Goal: Task Accomplishment & Management: Use online tool/utility

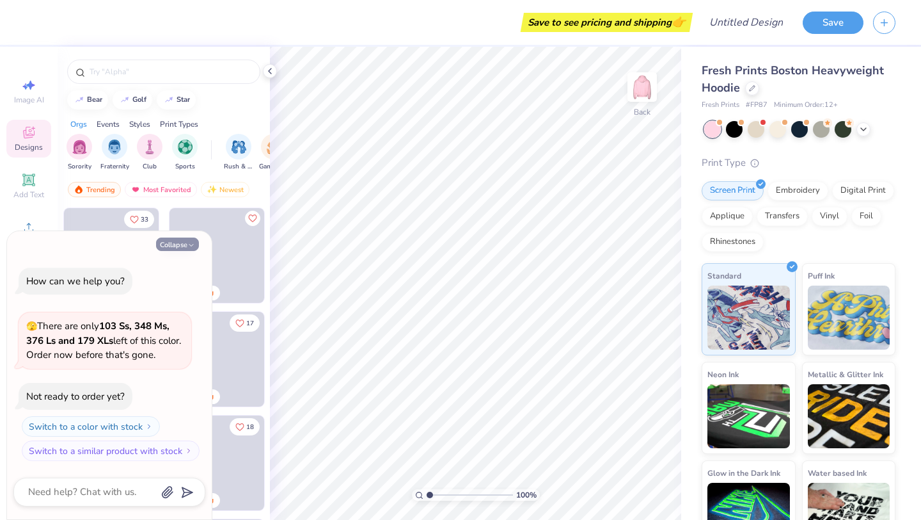
click at [182, 246] on button "Collapse" at bounding box center [177, 243] width 43 height 13
type textarea "x"
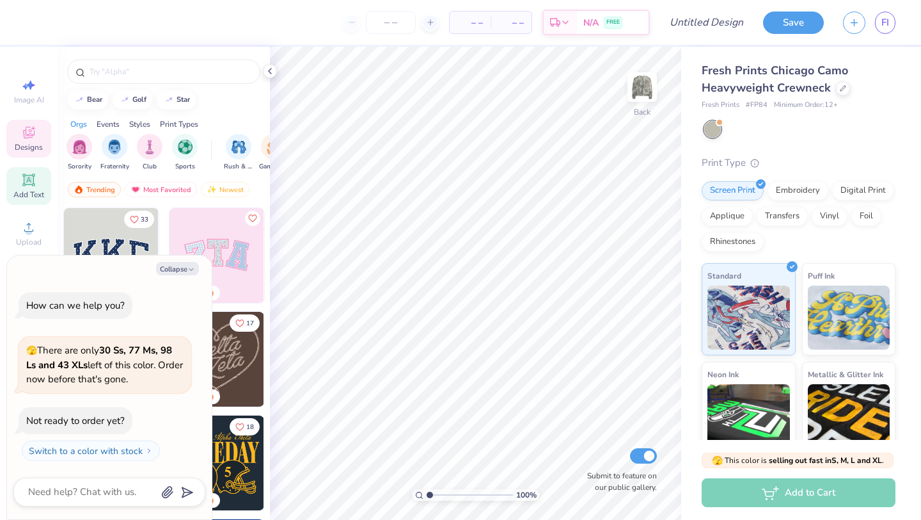
click at [20, 185] on div "Add Text" at bounding box center [28, 186] width 45 height 38
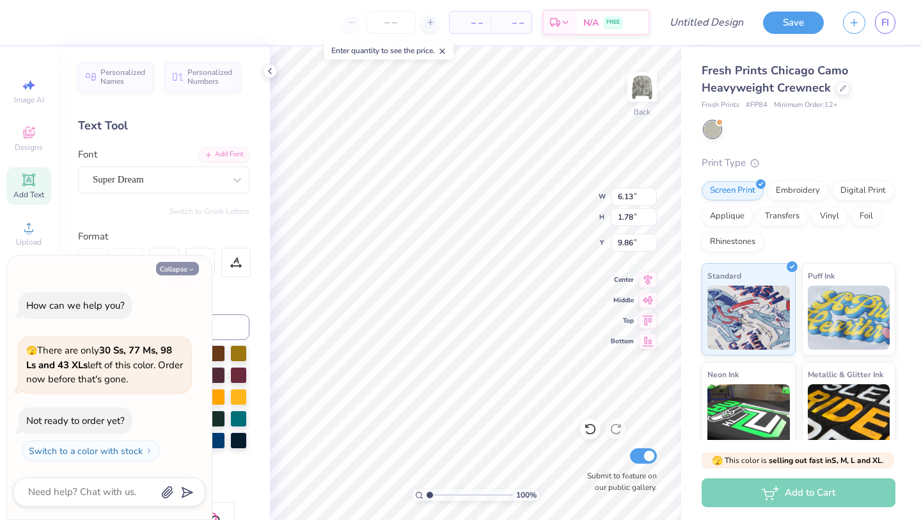
click at [176, 266] on button "Collapse" at bounding box center [177, 268] width 43 height 13
type textarea "x"
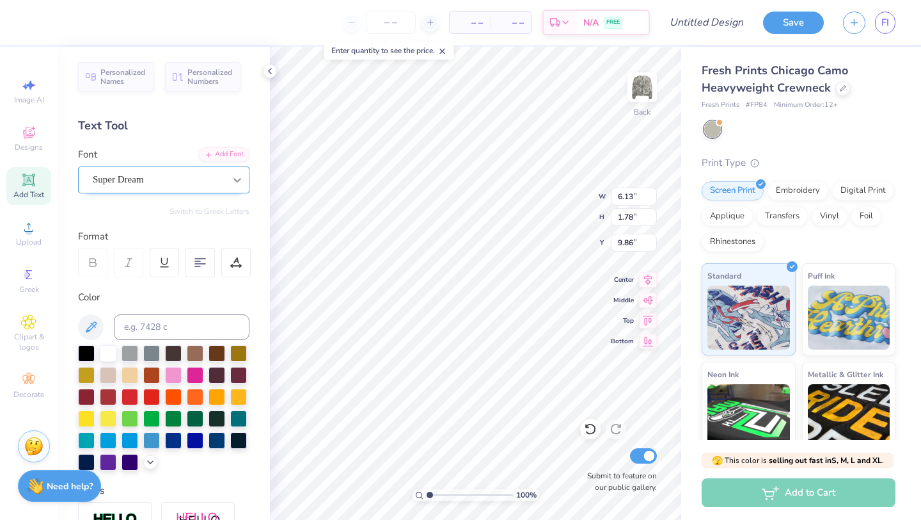
click at [187, 174] on div "Super Dream" at bounding box center [158, 180] width 134 height 20
click at [237, 179] on icon at bounding box center [237, 179] width 13 height 13
click at [160, 186] on div "Super Dream" at bounding box center [159, 179] width 132 height 15
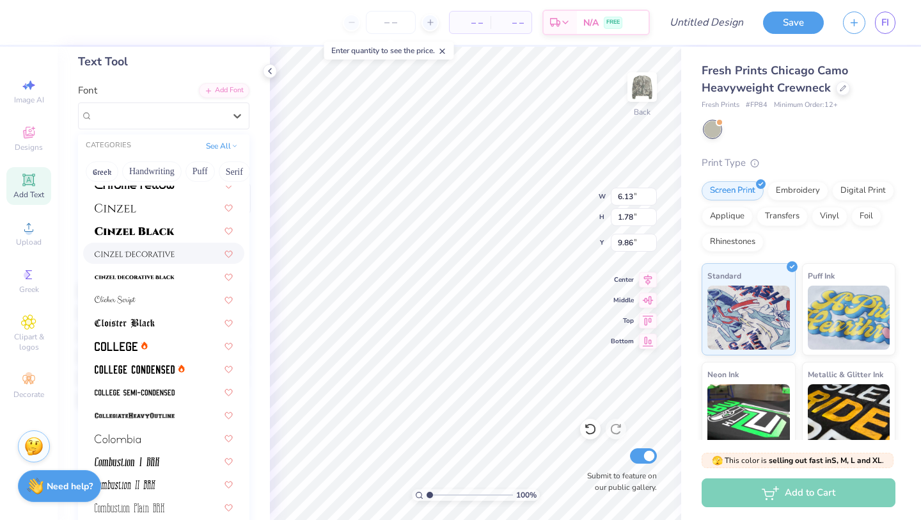
scroll to position [1537, 0]
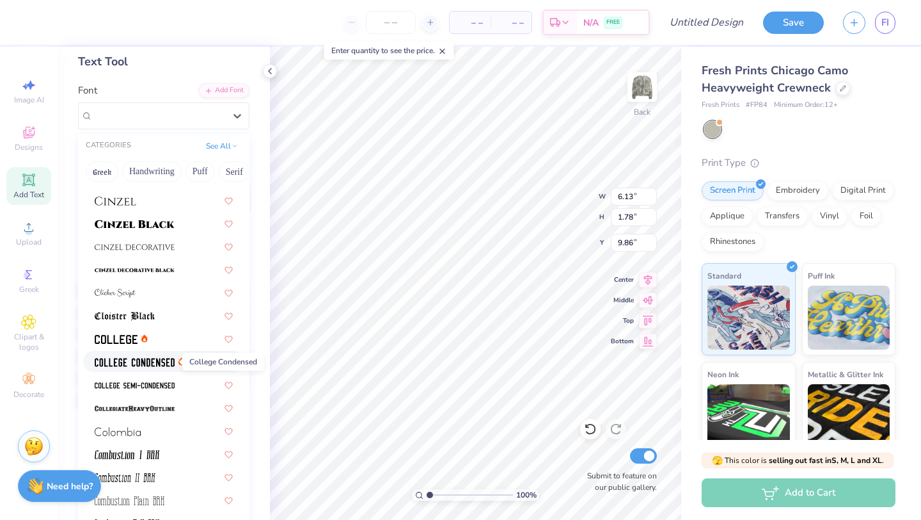
click at [123, 361] on img at bounding box center [135, 362] width 80 height 9
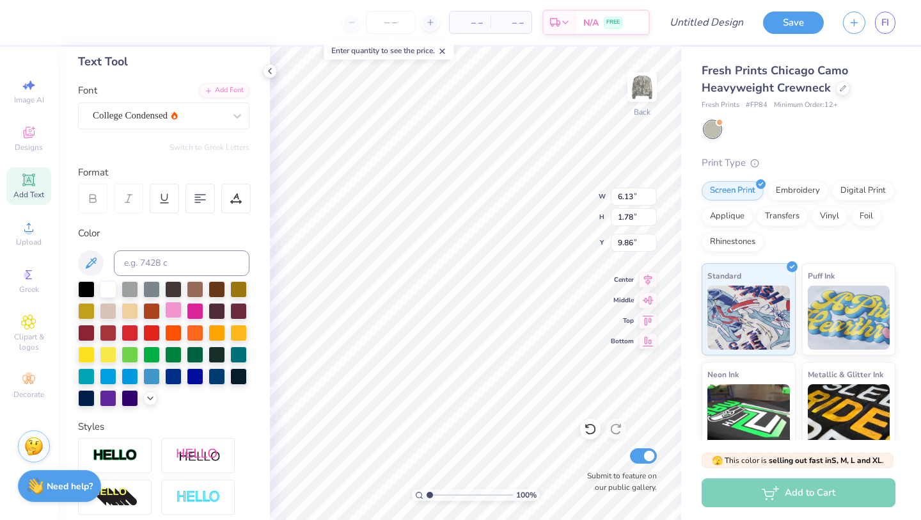
type input "4.58"
type input "1.73"
type input "9.88"
click at [171, 314] on div at bounding box center [173, 309] width 17 height 17
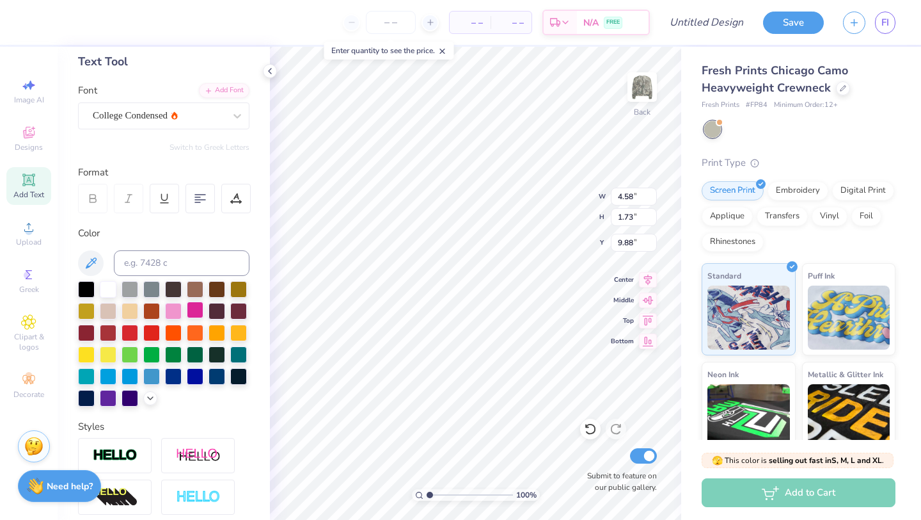
type textarea "Tx lassos"
click at [193, 309] on div at bounding box center [195, 309] width 17 height 17
type input "12.35"
type input "2.37"
type input "6.44"
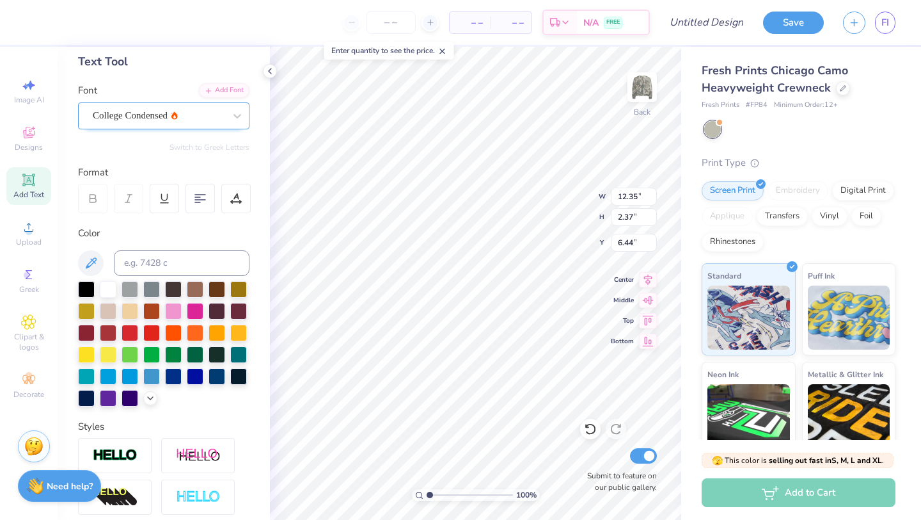
click at [200, 116] on div "College Condensed" at bounding box center [158, 116] width 134 height 20
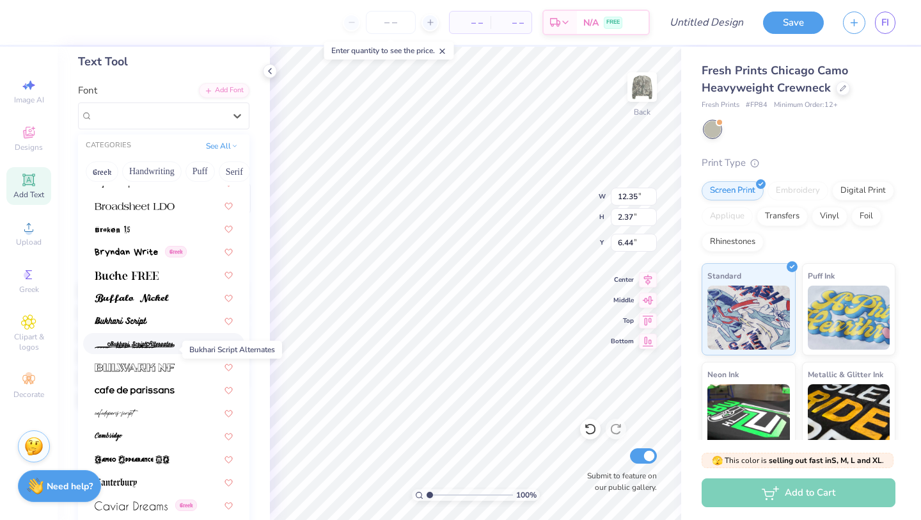
scroll to position [1095, 0]
click at [161, 296] on img at bounding box center [132, 296] width 74 height 9
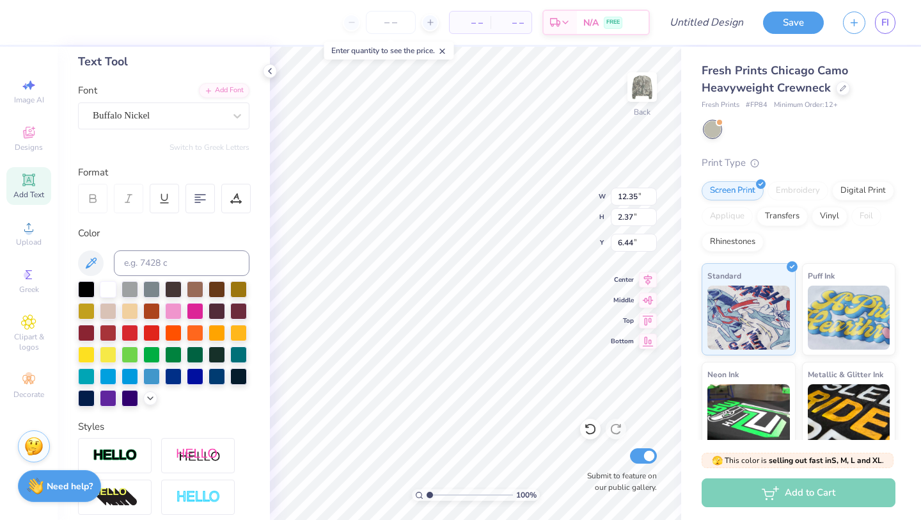
type input "13.11"
type input "2.47"
type input "6.39"
click at [160, 117] on div "Buffalo Nickel" at bounding box center [158, 116] width 134 height 20
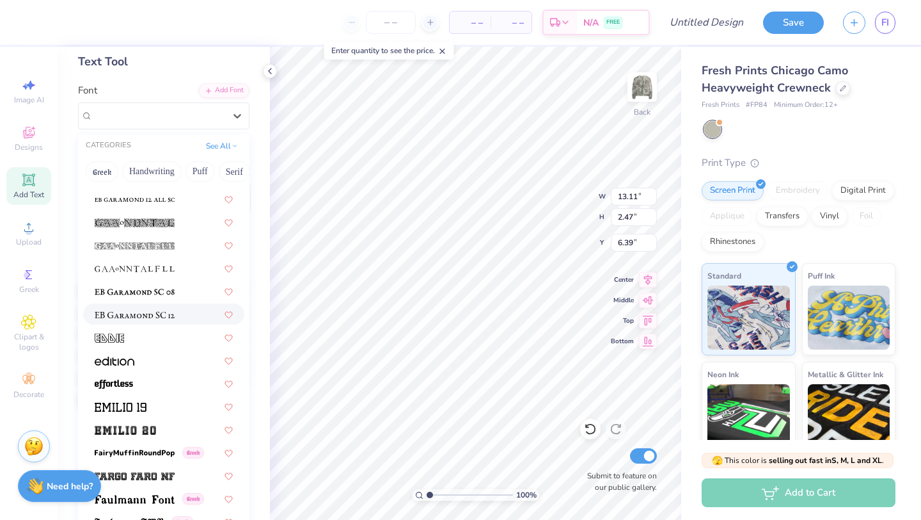
scroll to position [2427, 0]
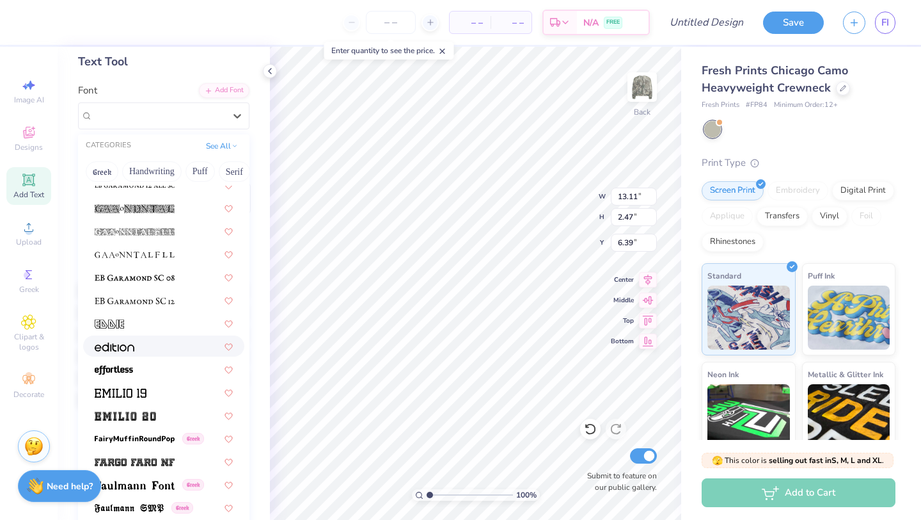
click at [145, 349] on div at bounding box center [164, 345] width 138 height 13
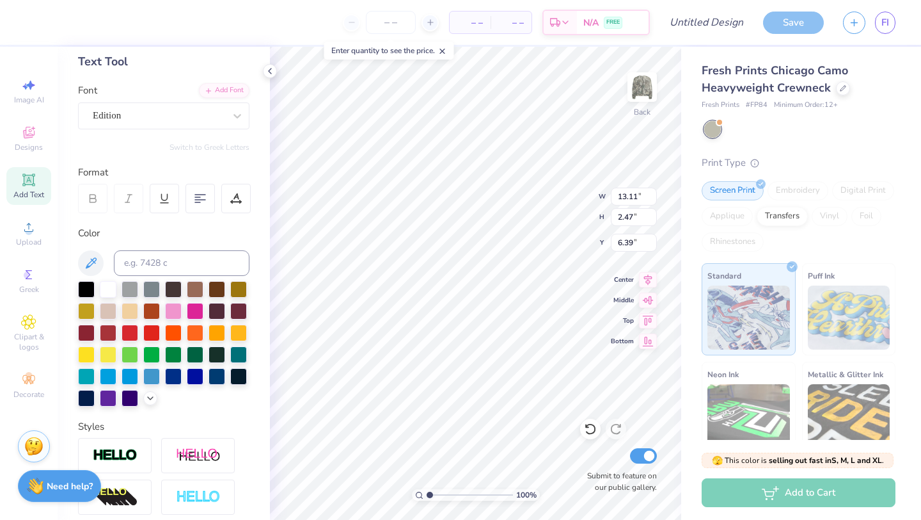
type input "18.10"
type input "6.38"
click at [158, 111] on div "Edition" at bounding box center [158, 116] width 134 height 20
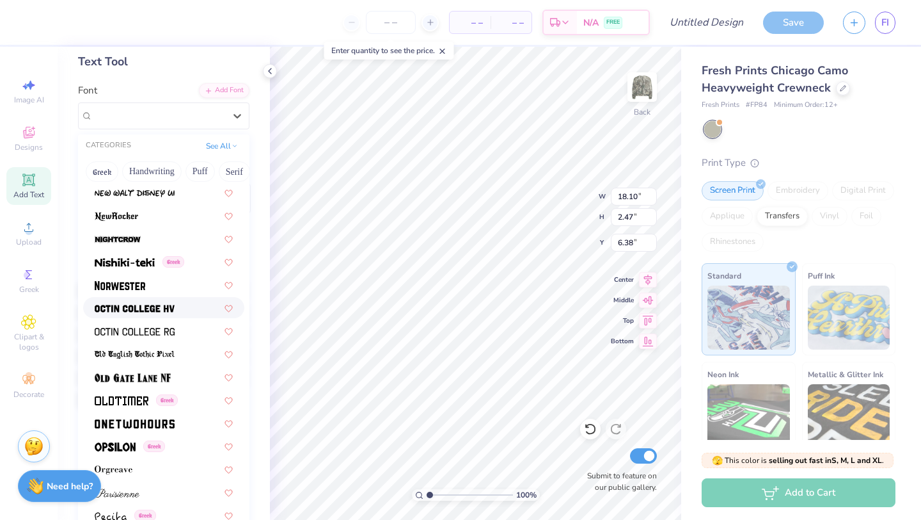
scroll to position [4932, 0]
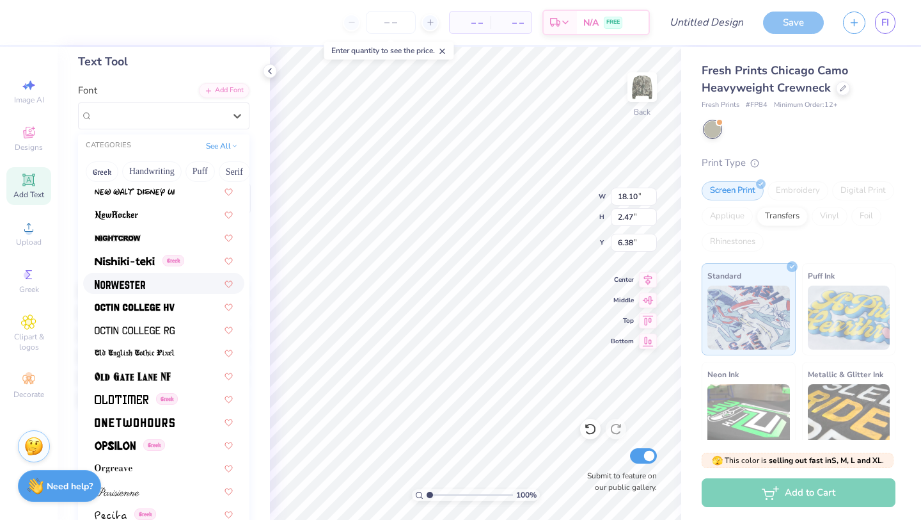
click at [150, 281] on div at bounding box center [164, 282] width 138 height 13
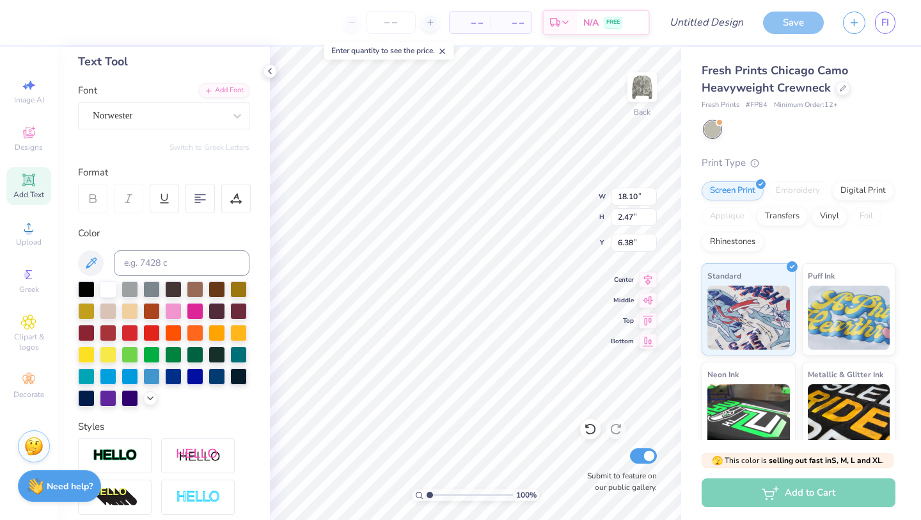
type input "12.89"
type input "2.49"
type textarea "tx lassos"
type input "6.86"
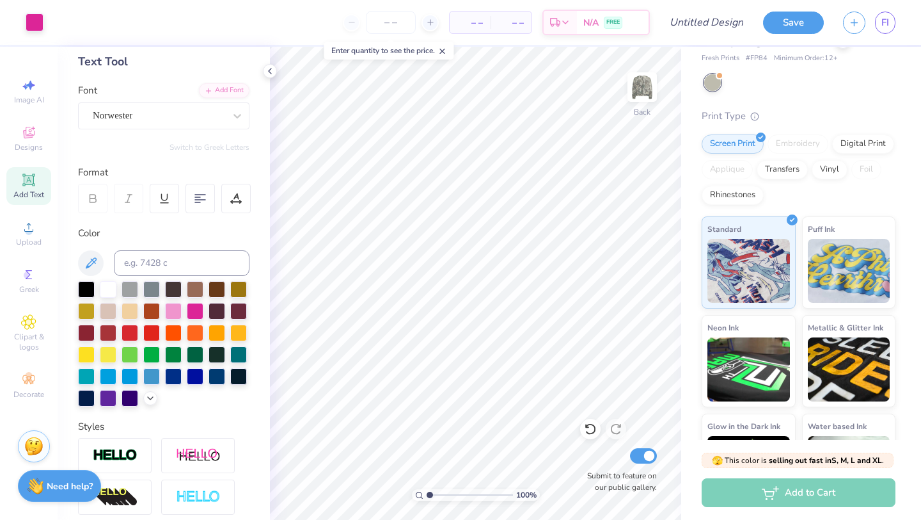
scroll to position [0, 0]
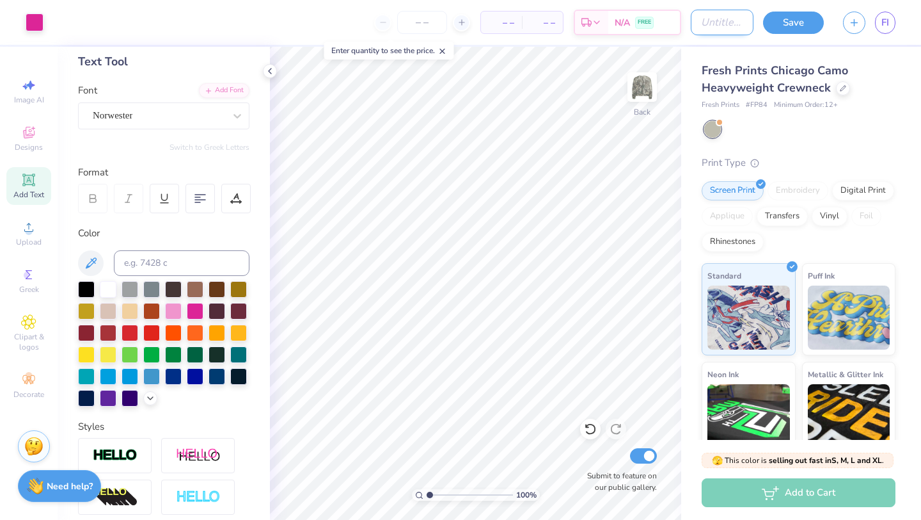
click at [724, 29] on input "Design Title" at bounding box center [722, 23] width 63 height 26
paste input "Maya Spirit Org Influencer Merch"
type input "Maya Spirit Org Influencer Merch"
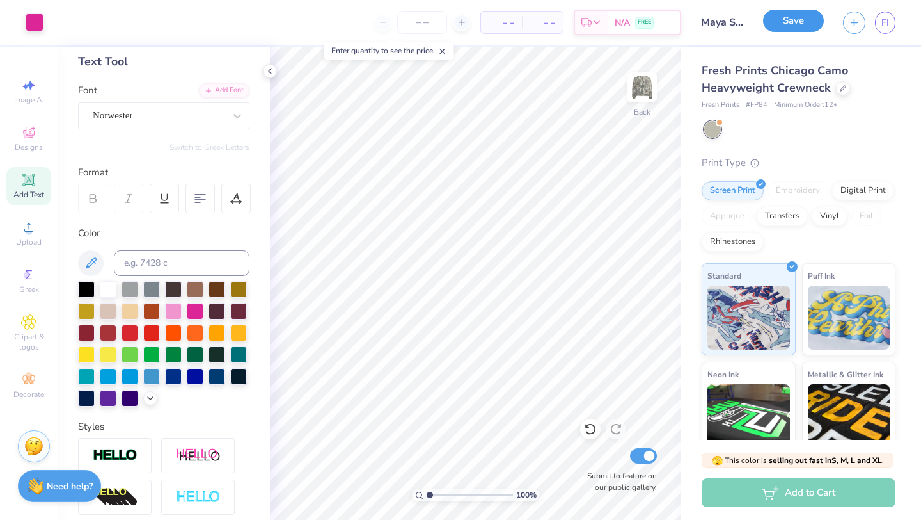
click at [800, 21] on button "Save" at bounding box center [793, 21] width 61 height 22
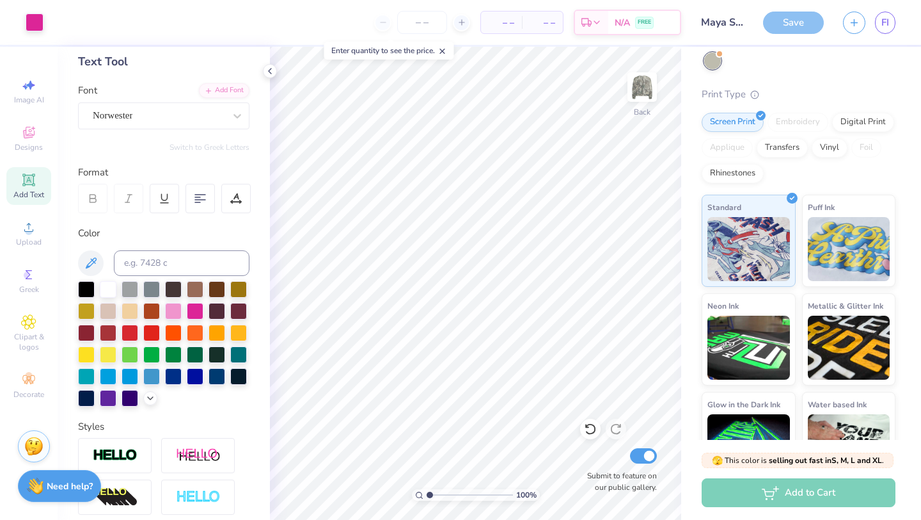
scroll to position [113, 0]
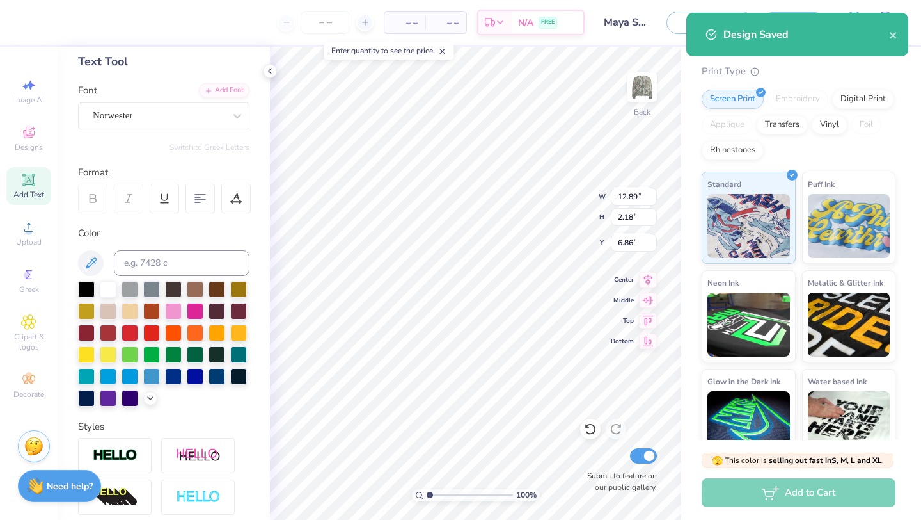
scroll to position [134, 0]
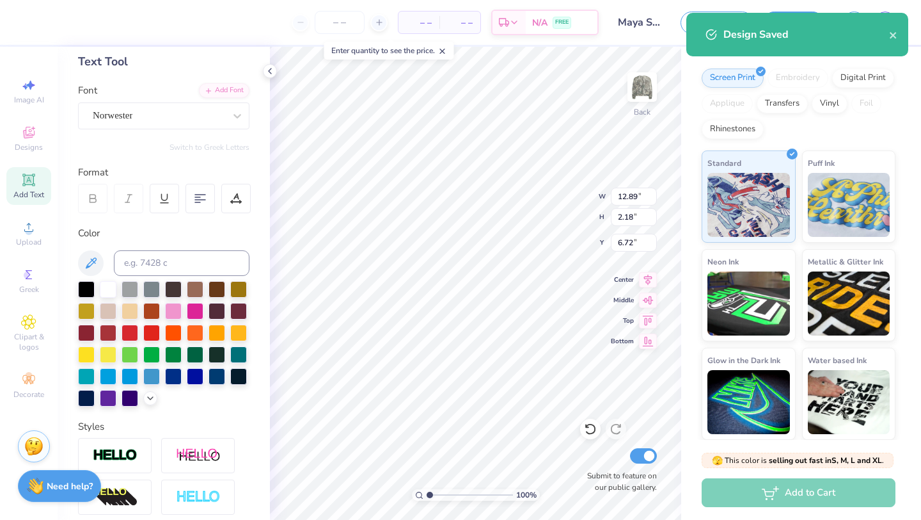
type input "6.72"
type input "12.99"
type input "2.19"
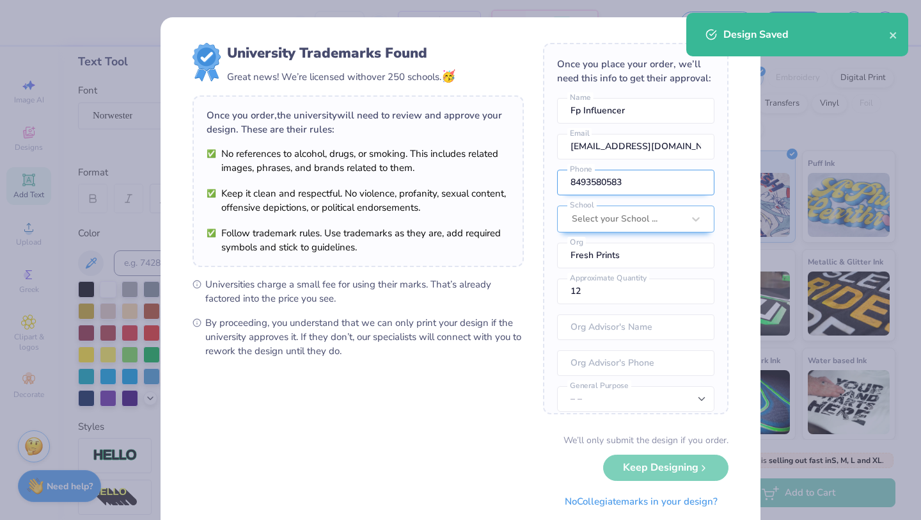
click at [670, 154] on div "Once you place your order, we’ll need this info to get their approval: Fp Influ…" at bounding box center [636, 228] width 186 height 371
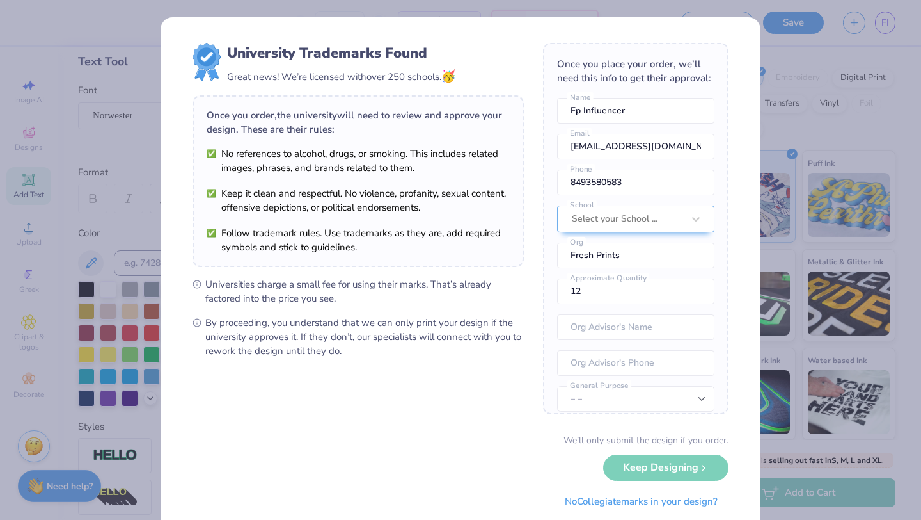
click at [638, 461] on div "We’ll only submit the design if you order. Keep Designing No Collegiate marks i…" at bounding box center [461, 473] width 536 height 81
click at [642, 470] on div "We’ll only submit the design if you order. Keep Designing No Collegiate marks i…" at bounding box center [461, 473] width 536 height 81
click at [802, 52] on div "University Trademarks Found Great news! We’re licensed with over 250 schools. 🥳…" at bounding box center [460, 260] width 921 height 520
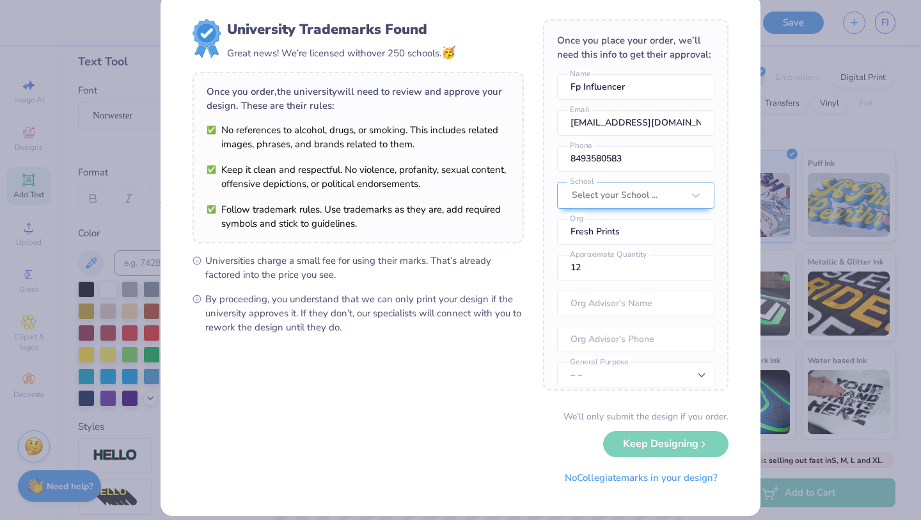
scroll to position [37, 0]
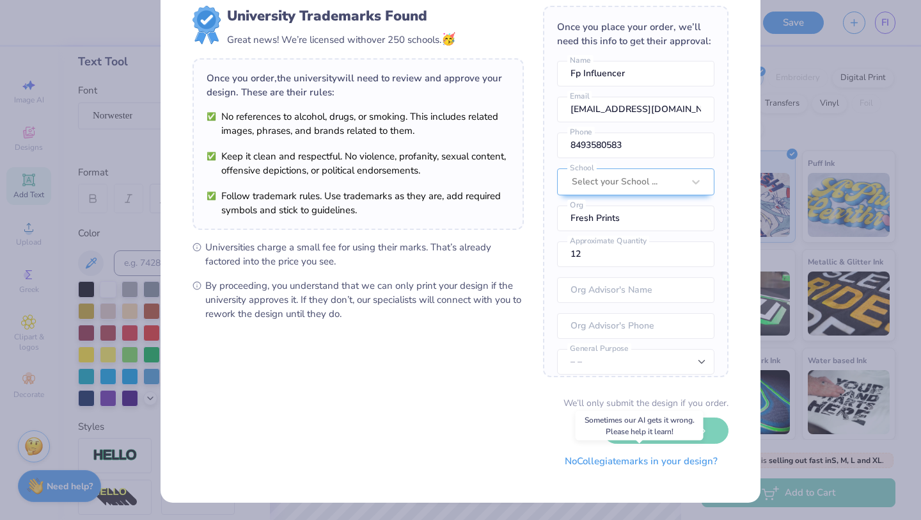
click at [589, 462] on button "No Collegiate marks in your design?" at bounding box center [641, 461] width 175 height 26
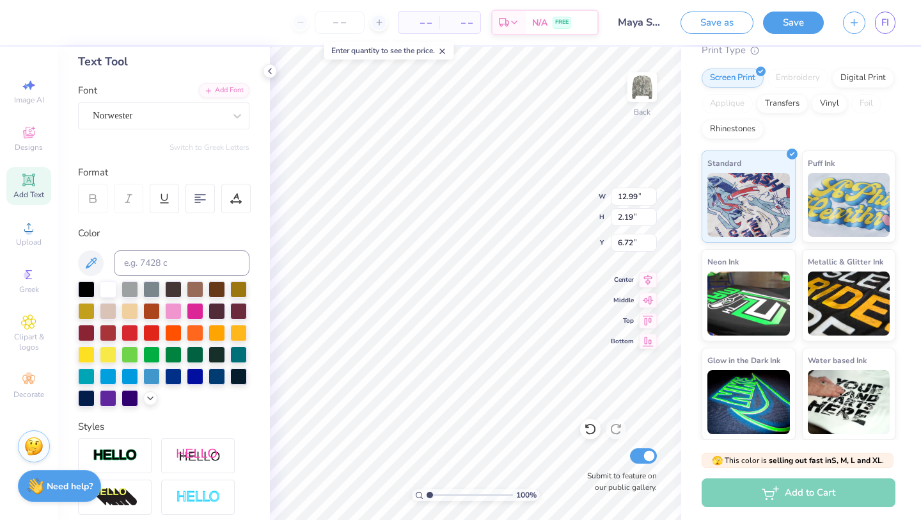
scroll to position [0, 0]
type input "6.68"
click at [785, 23] on button "Save" at bounding box center [793, 21] width 61 height 22
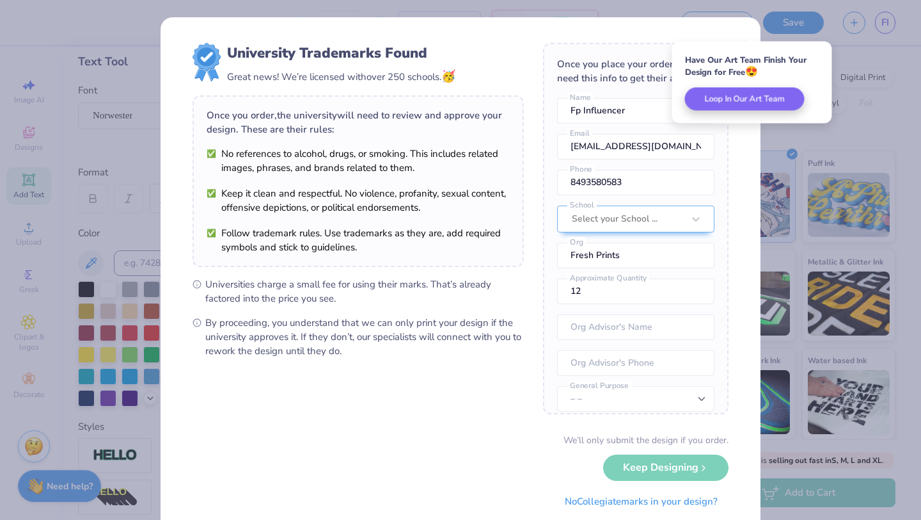
click at [893, 125] on div "University Trademarks Found Great news! We’re licensed with over 250 schools. 🥳…" at bounding box center [460, 260] width 921 height 520
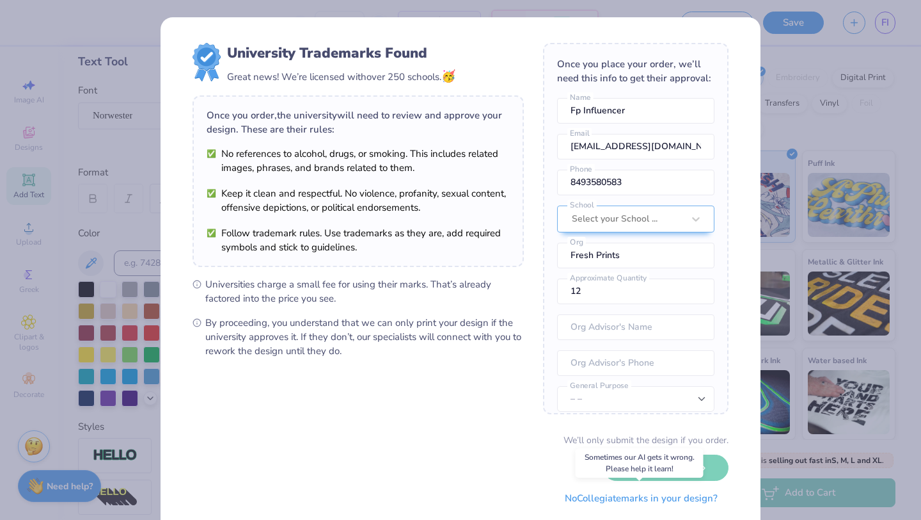
click at [582, 506] on button "No Collegiate marks in your design?" at bounding box center [641, 498] width 175 height 26
